Goal: Browse casually: Explore the website without a specific task or goal

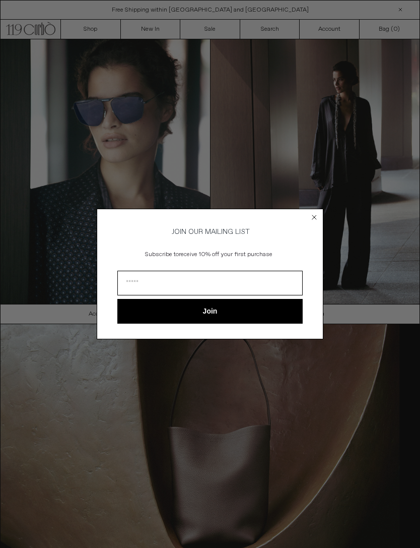
click at [319, 218] on circle "Close dialog" at bounding box center [315, 218] width 10 height 10
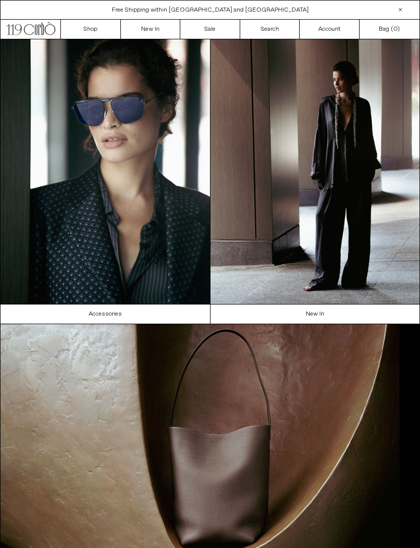
click at [143, 34] on link "New In" at bounding box center [151, 29] width 60 height 19
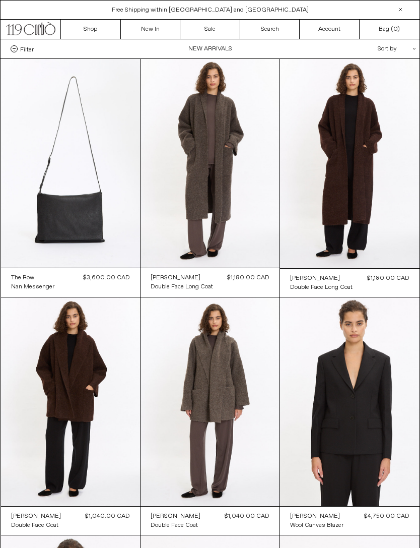
click at [43, 27] on icon ".cls-1, .cls-2 { fill: #231f20; stroke: #231f20; stroke-miterlimit: 10; stroke-…" at bounding box center [30, 27] width 49 height 15
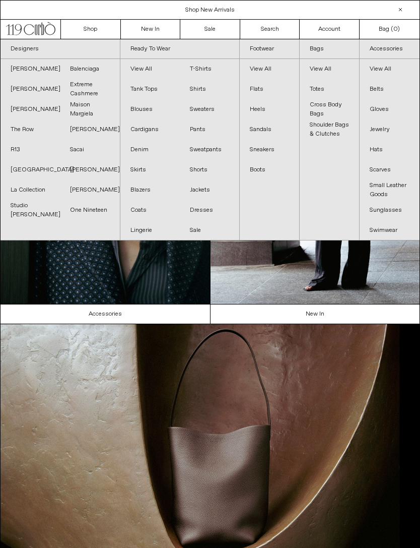
click at [93, 69] on link "Balenciaga" at bounding box center [89, 69] width 59 height 20
click at [79, 147] on link "Sacai" at bounding box center [89, 150] width 59 height 20
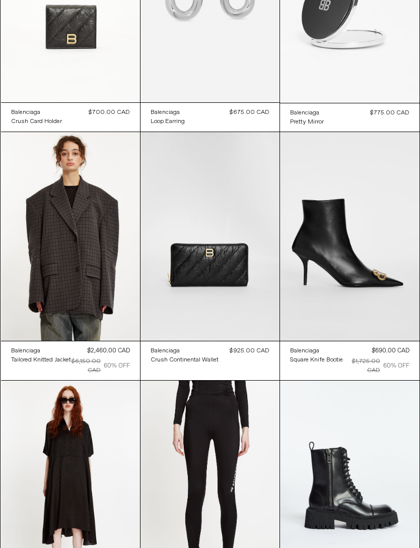
scroll to position [2598, 0]
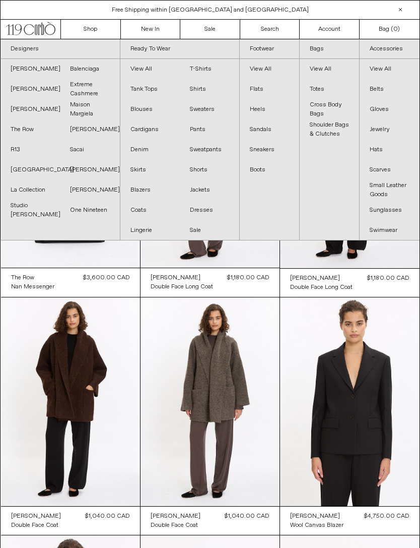
click at [365, 299] on at bounding box center [349, 401] width 139 height 209
click at [89, 31] on link "Shop" at bounding box center [91, 29] width 60 height 19
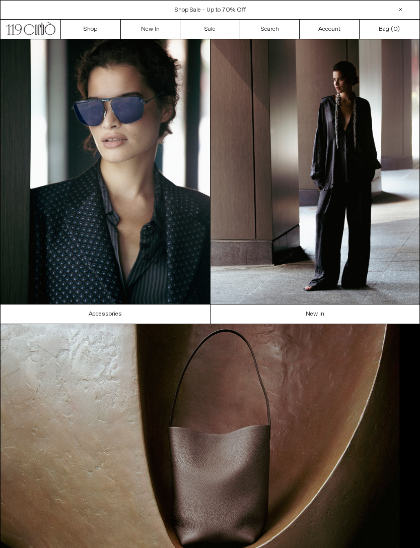
click at [142, 27] on link "New In" at bounding box center [151, 29] width 60 height 19
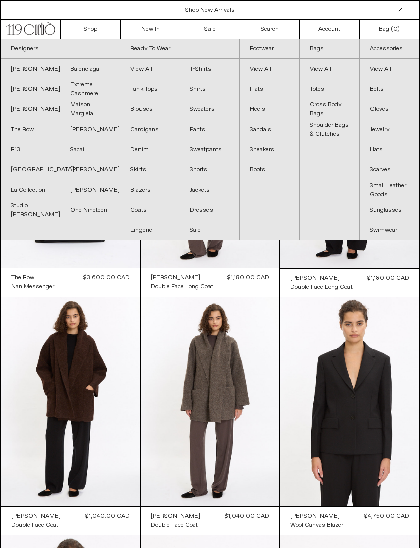
click at [25, 126] on link "The Row" at bounding box center [30, 129] width 59 height 20
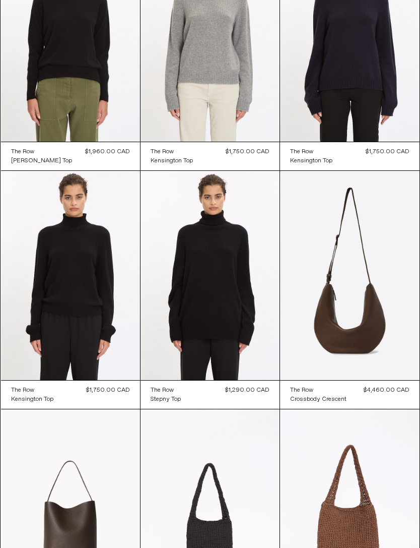
scroll to position [364, 0]
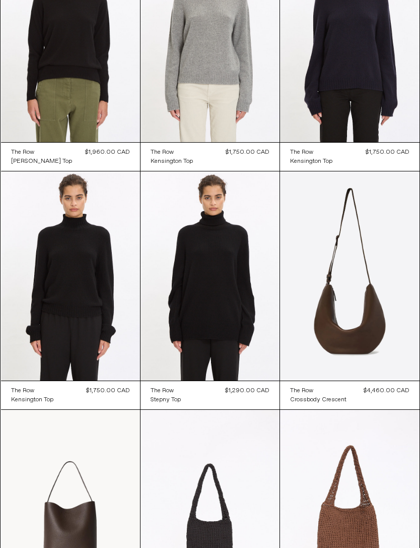
click at [375, 303] on at bounding box center [349, 275] width 139 height 209
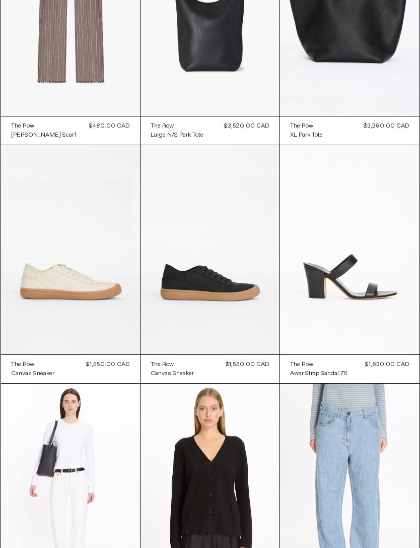
scroll to position [3259, 0]
